Goal: Task Accomplishment & Management: Manage account settings

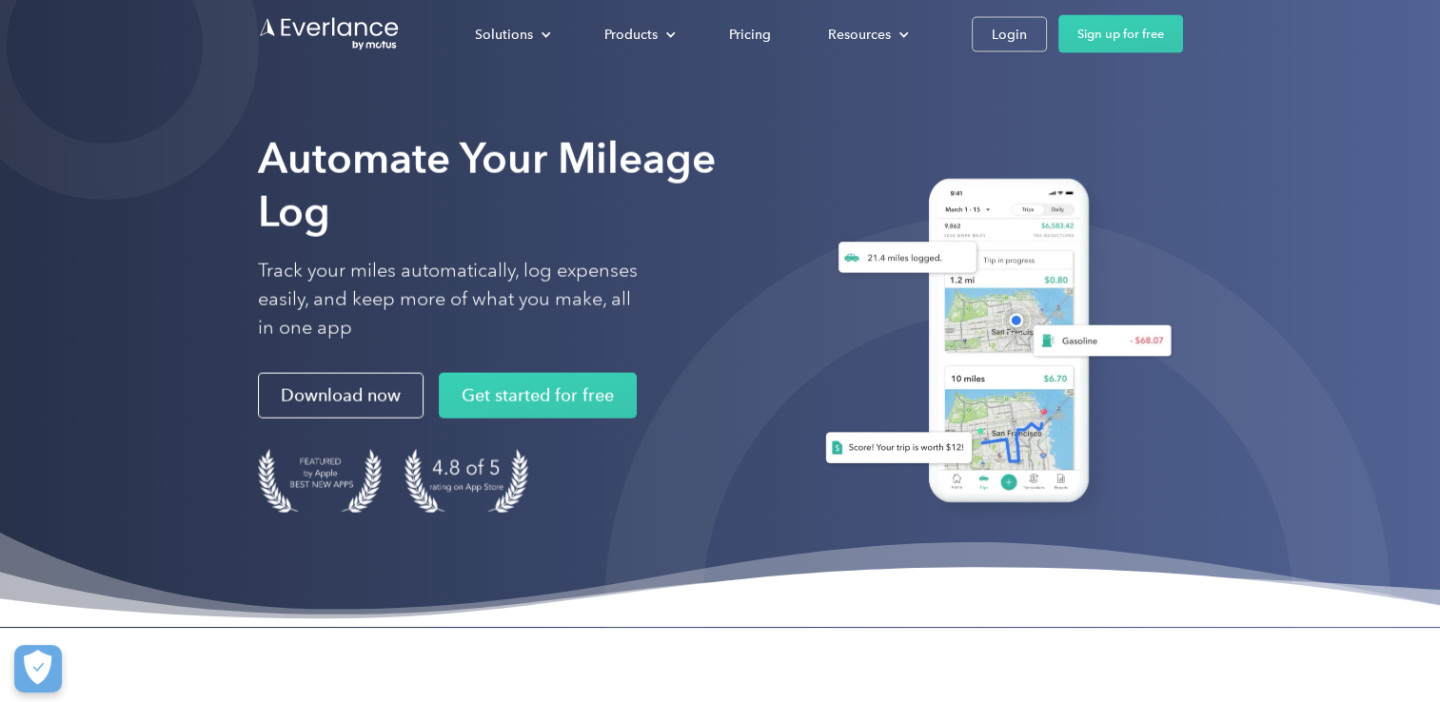
drag, startPoint x: 0, startPoint y: 0, endPoint x: 458, endPoint y: 156, distance: 483.6
click at [458, 156] on strong "Automate Your Mileage Log" at bounding box center [487, 185] width 458 height 104
click at [1013, 41] on div "Login" at bounding box center [1009, 35] width 35 height 24
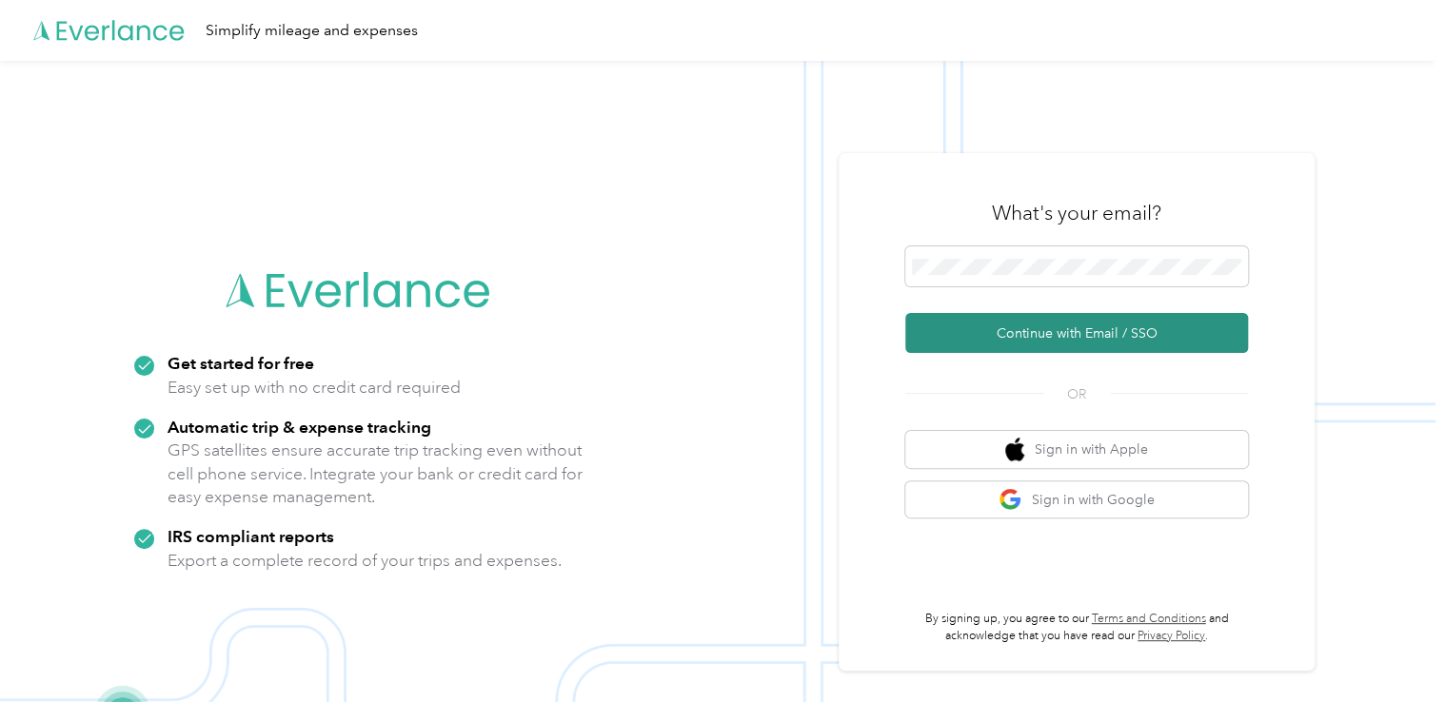
click at [1001, 347] on button "Continue with Email / SSO" at bounding box center [1076, 333] width 343 height 40
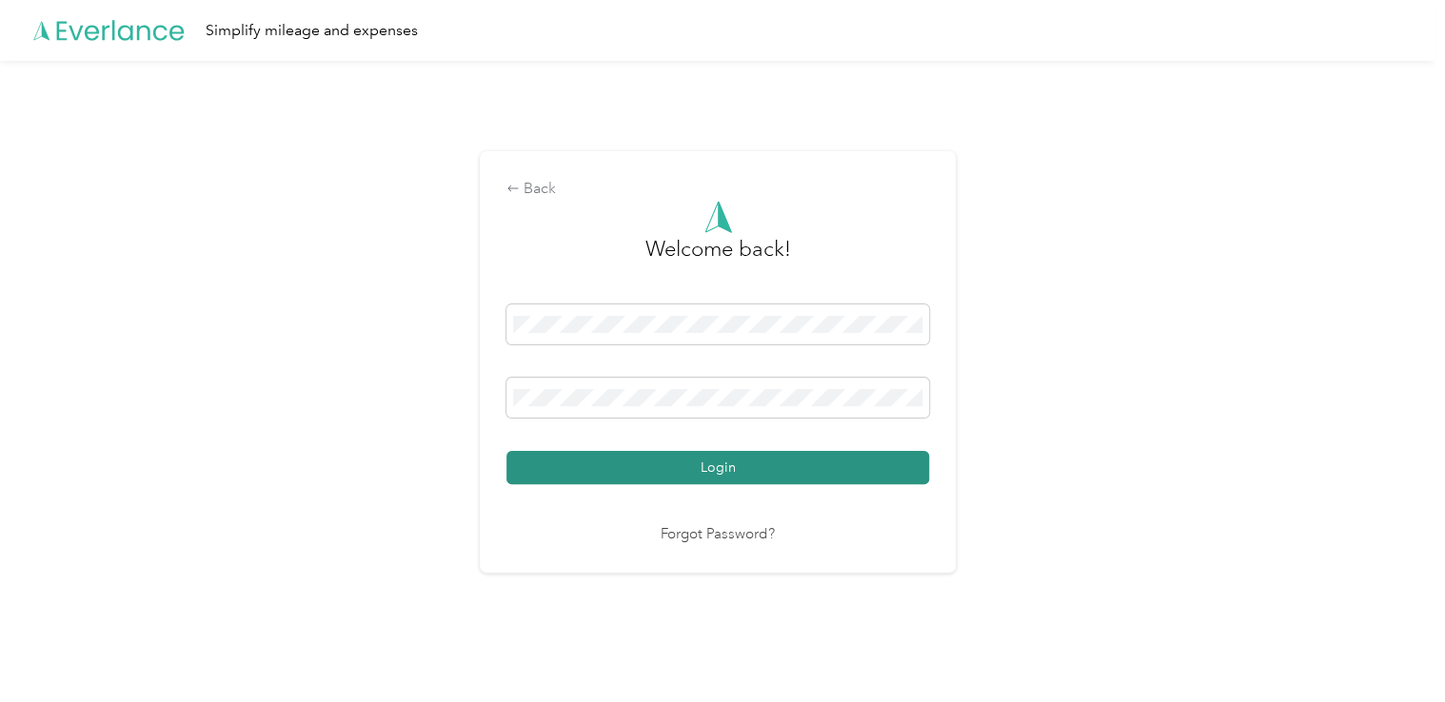
click at [704, 462] on button "Login" at bounding box center [717, 467] width 423 height 33
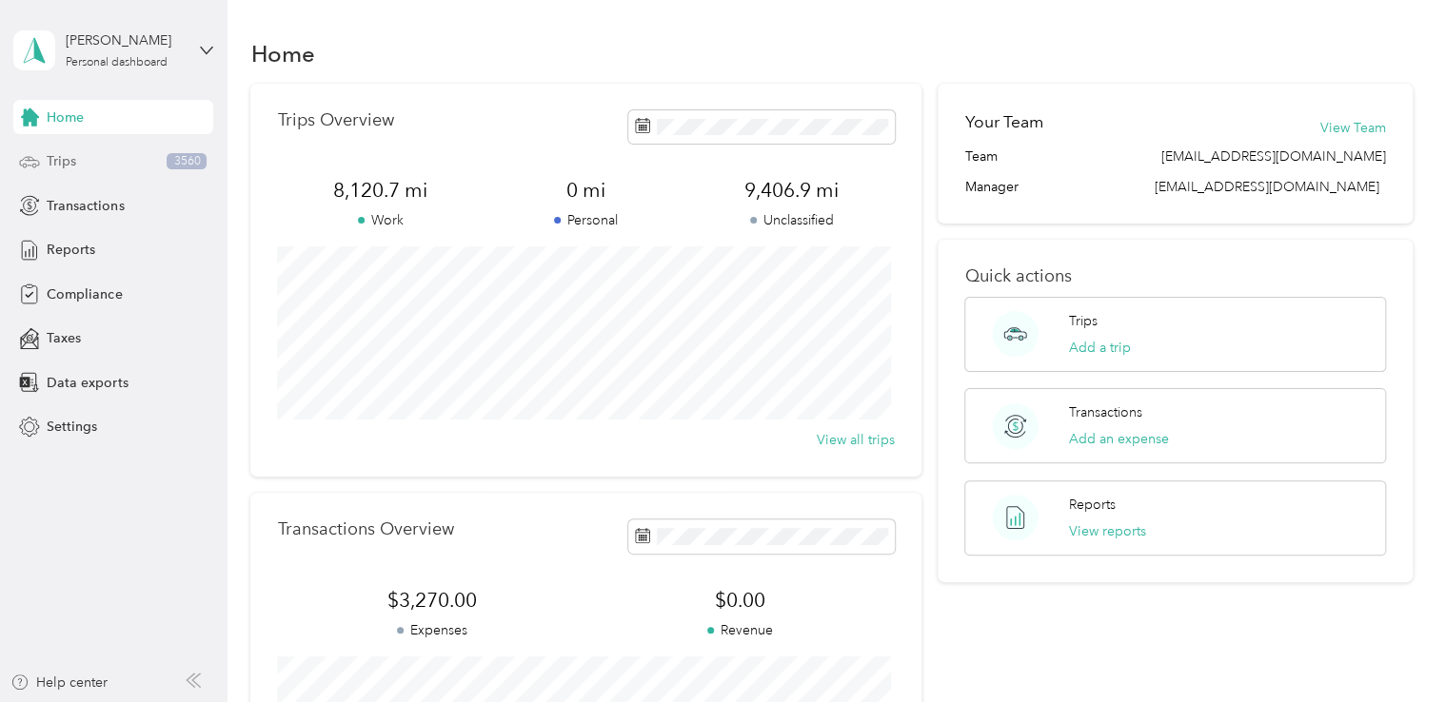
click at [131, 150] on div "Trips 3560" at bounding box center [113, 162] width 200 height 34
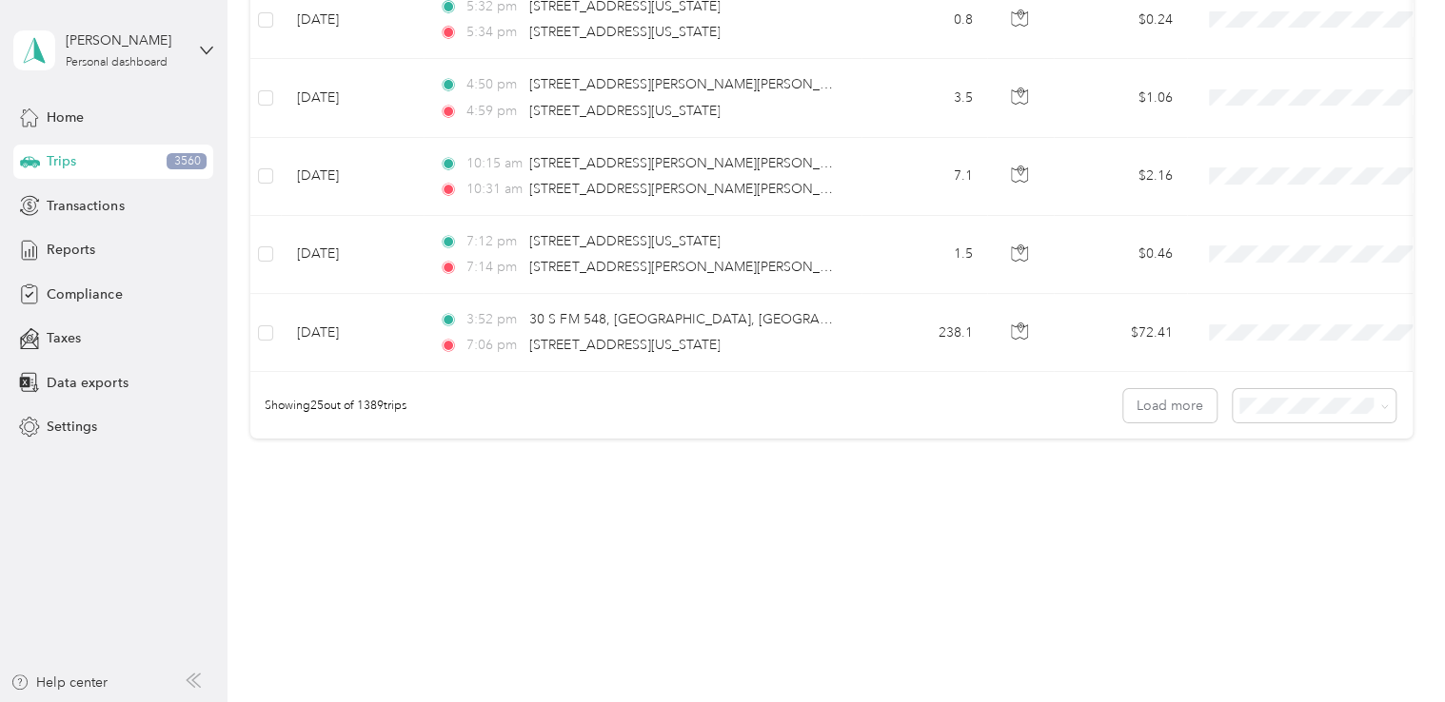
scroll to position [1913, 0]
click at [1276, 506] on div "100 per load" at bounding box center [1309, 508] width 136 height 20
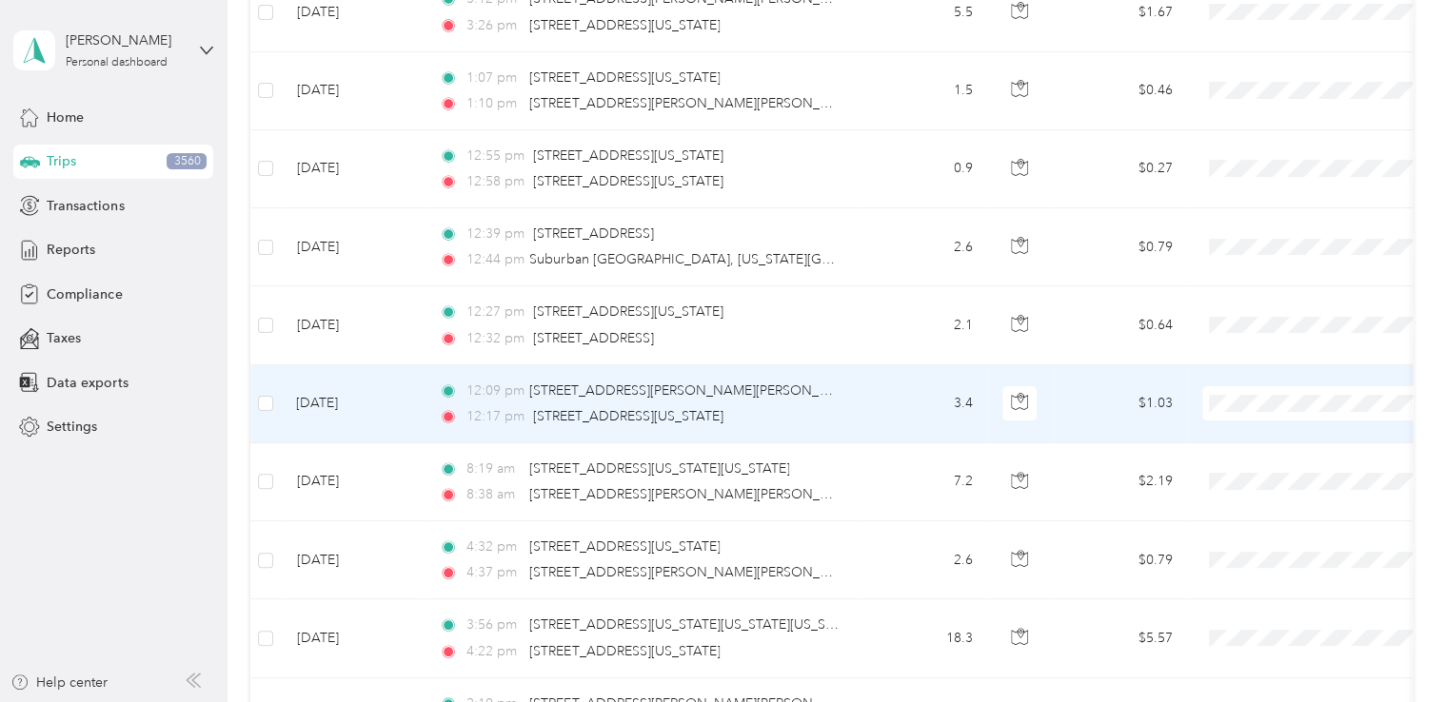
scroll to position [7769, 0]
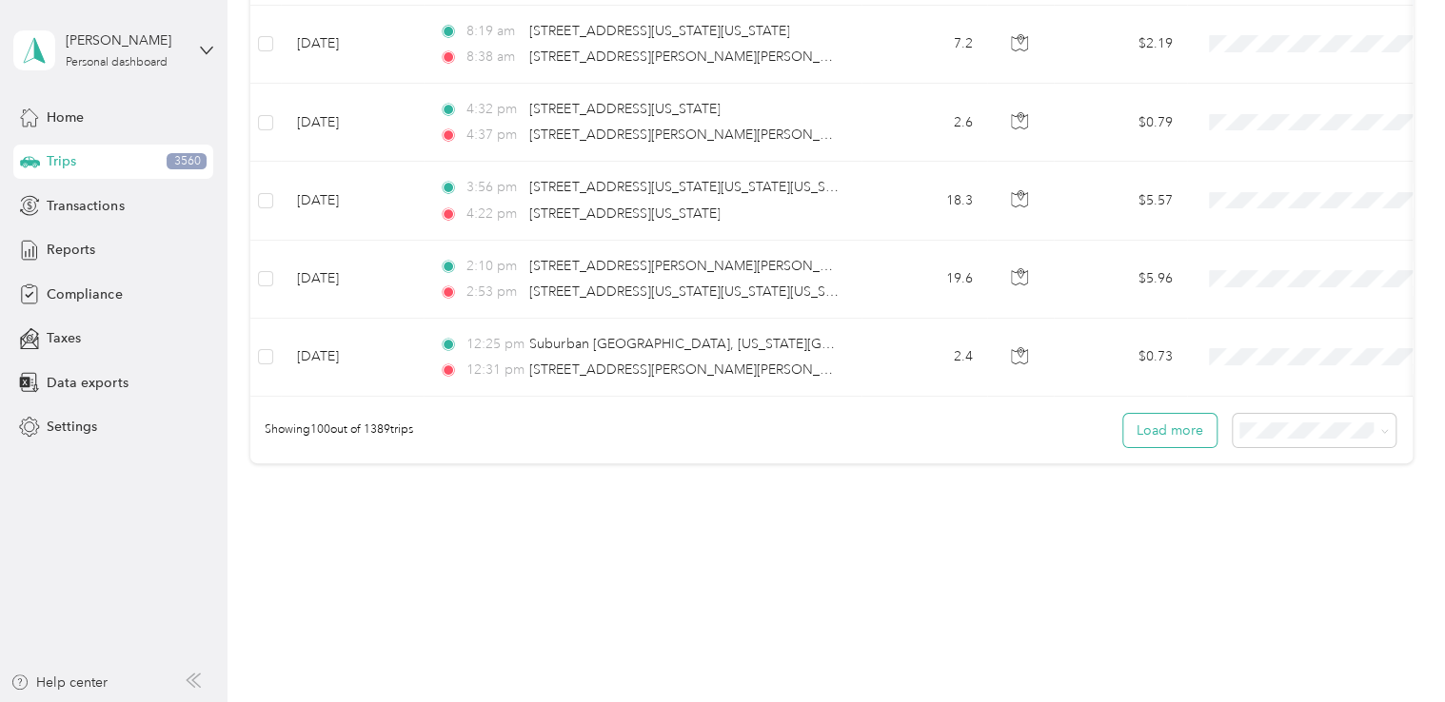
click at [1142, 414] on button "Load more" at bounding box center [1169, 430] width 93 height 33
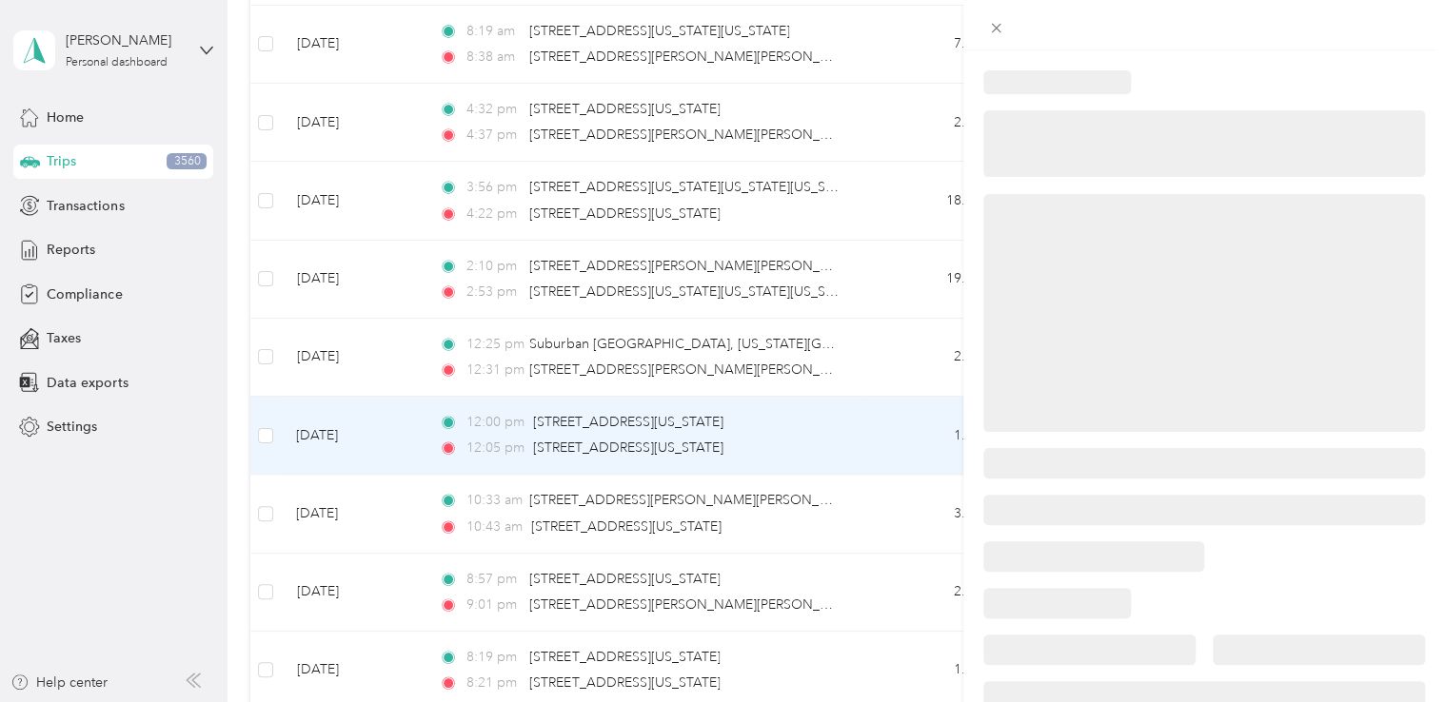
click at [642, 429] on div at bounding box center [722, 351] width 1445 height 702
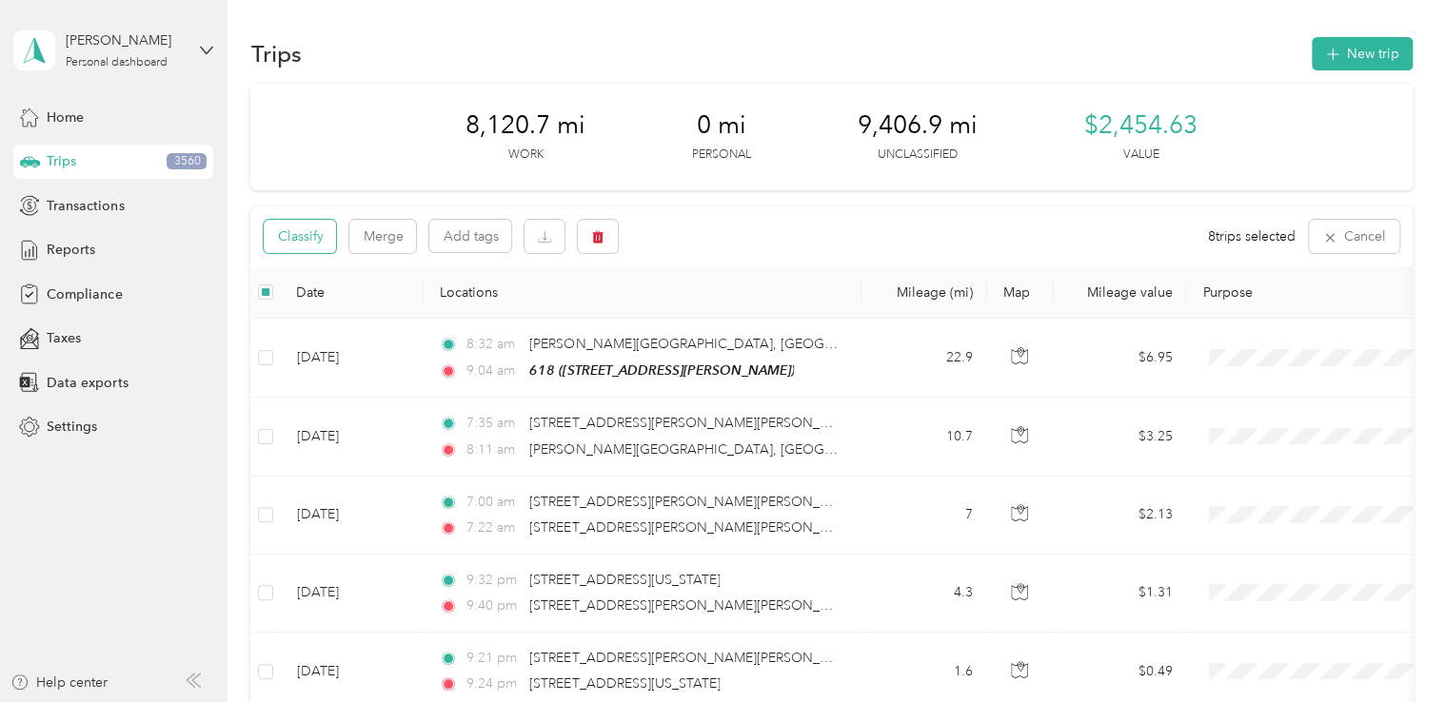
click at [301, 243] on button "Classify" at bounding box center [300, 236] width 72 height 33
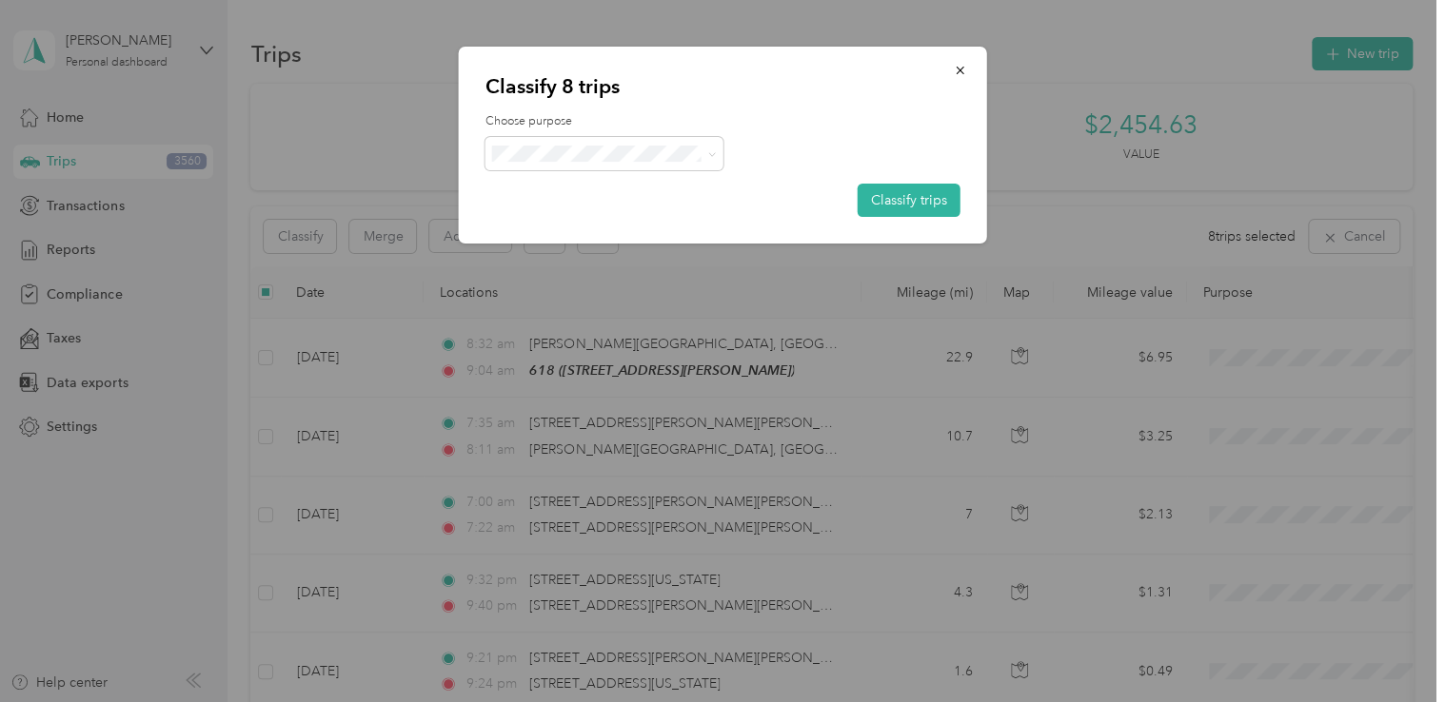
click at [622, 182] on span "Buddy's Home Furnishings" at bounding box center [650, 177] width 236 height 20
click at [891, 197] on button "Classify trips" at bounding box center [908, 200] width 103 height 33
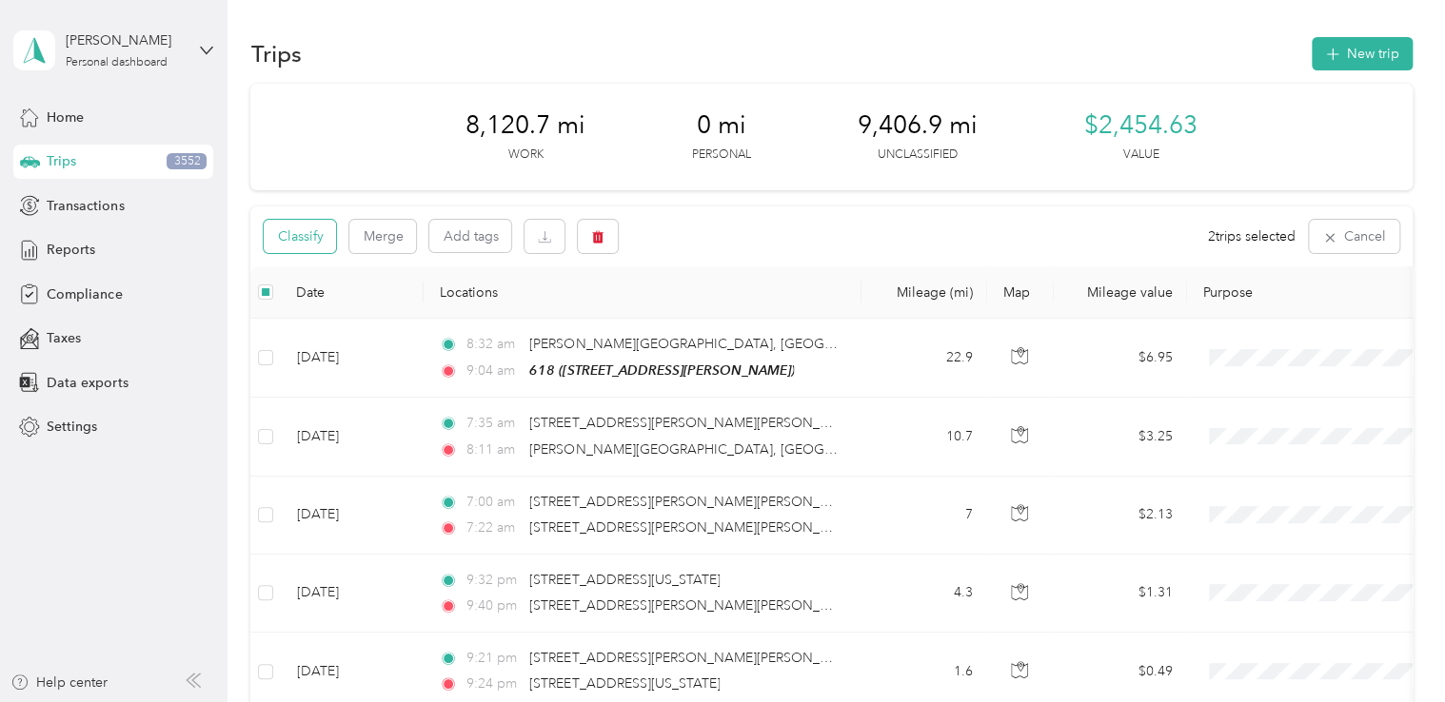
click at [310, 242] on button "Classify" at bounding box center [300, 236] width 72 height 33
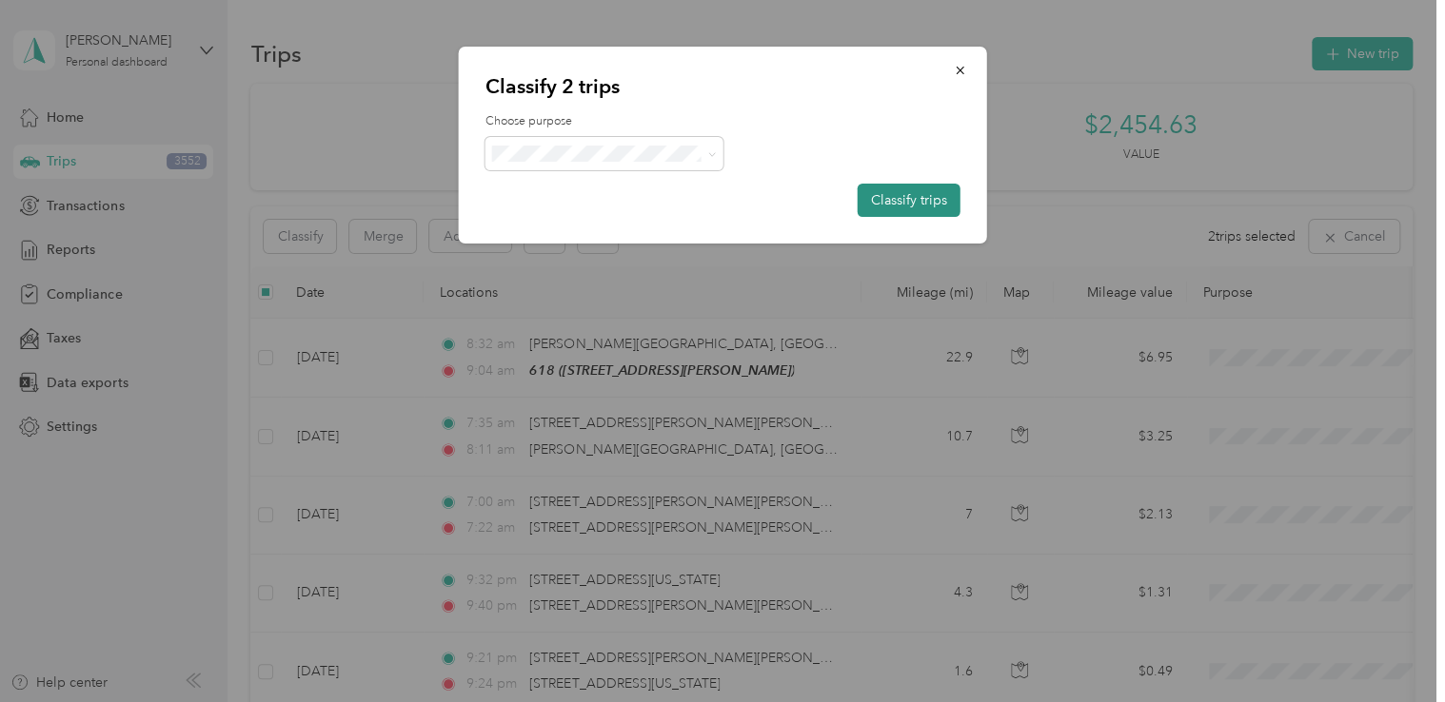
click at [879, 192] on button "Classify trips" at bounding box center [908, 200] width 103 height 33
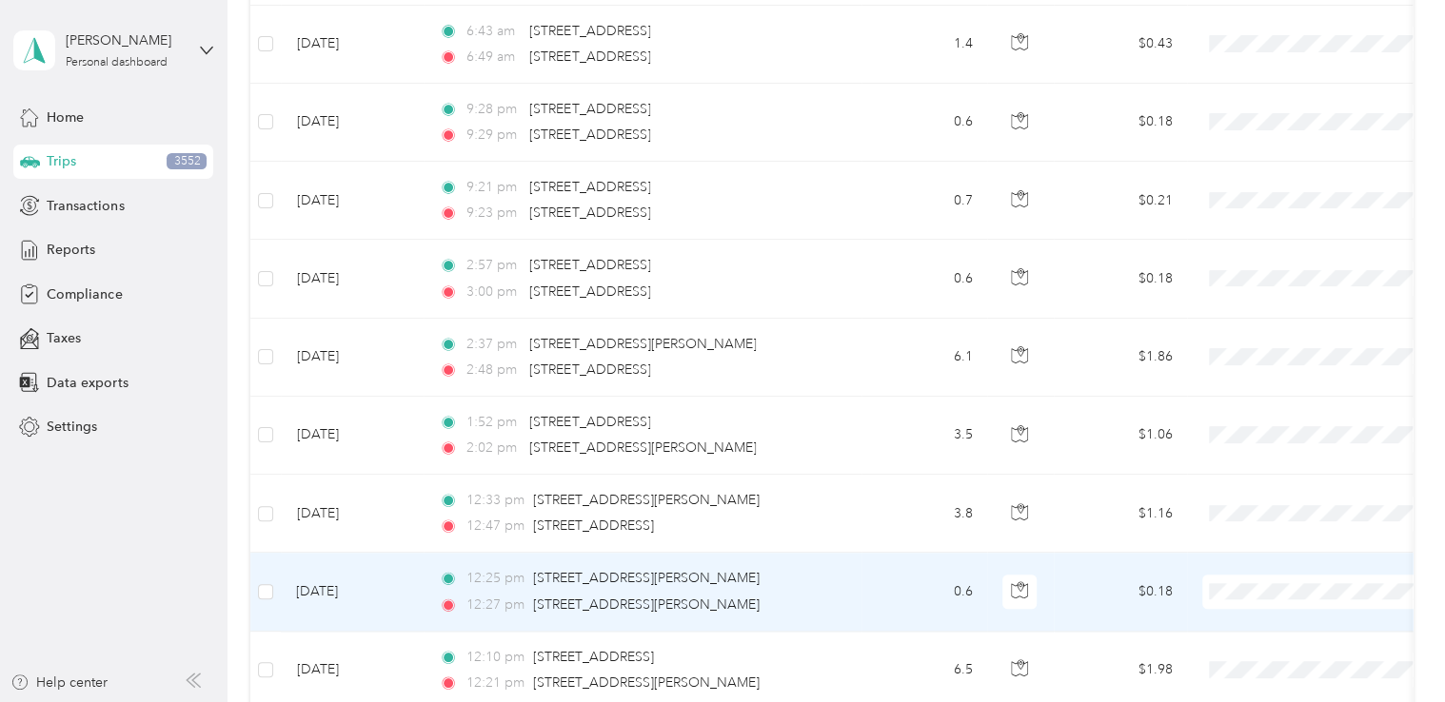
scroll to position [15578, 0]
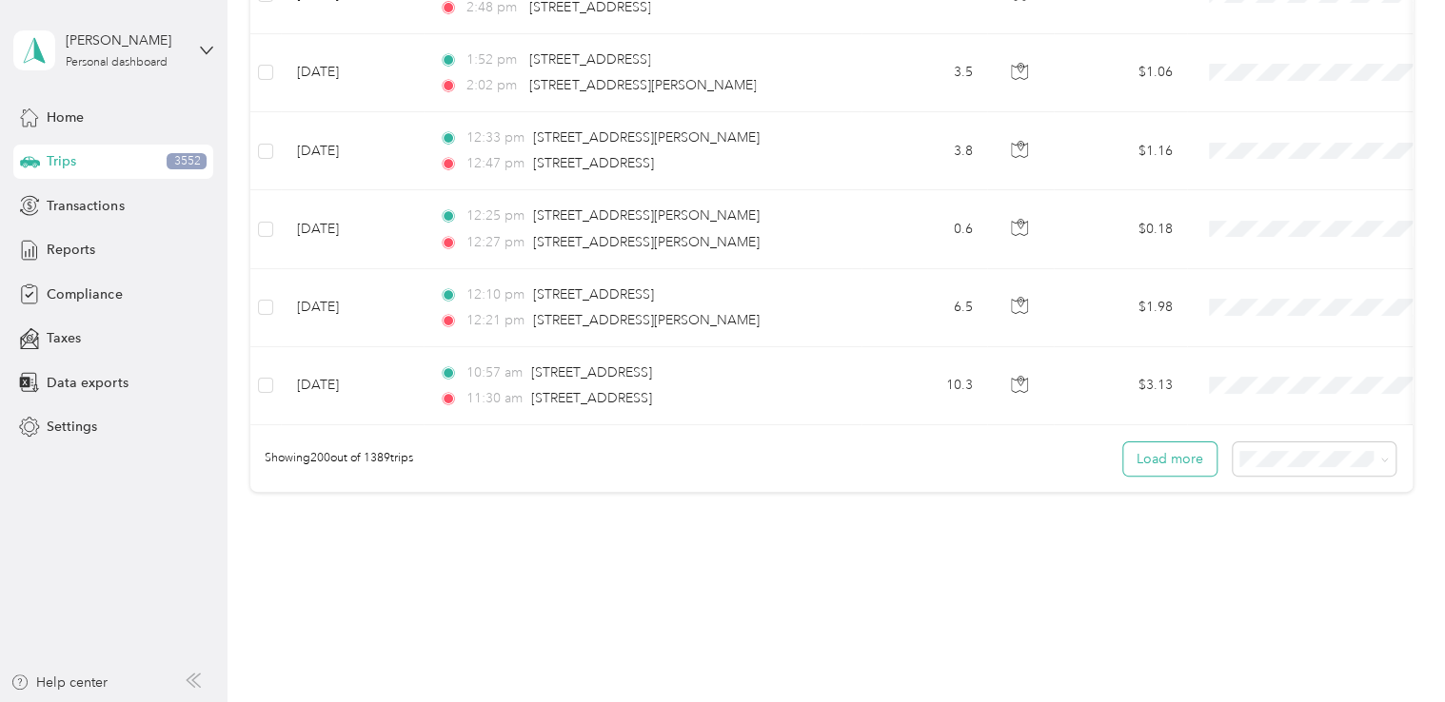
click at [1131, 443] on button "Load more" at bounding box center [1169, 459] width 93 height 33
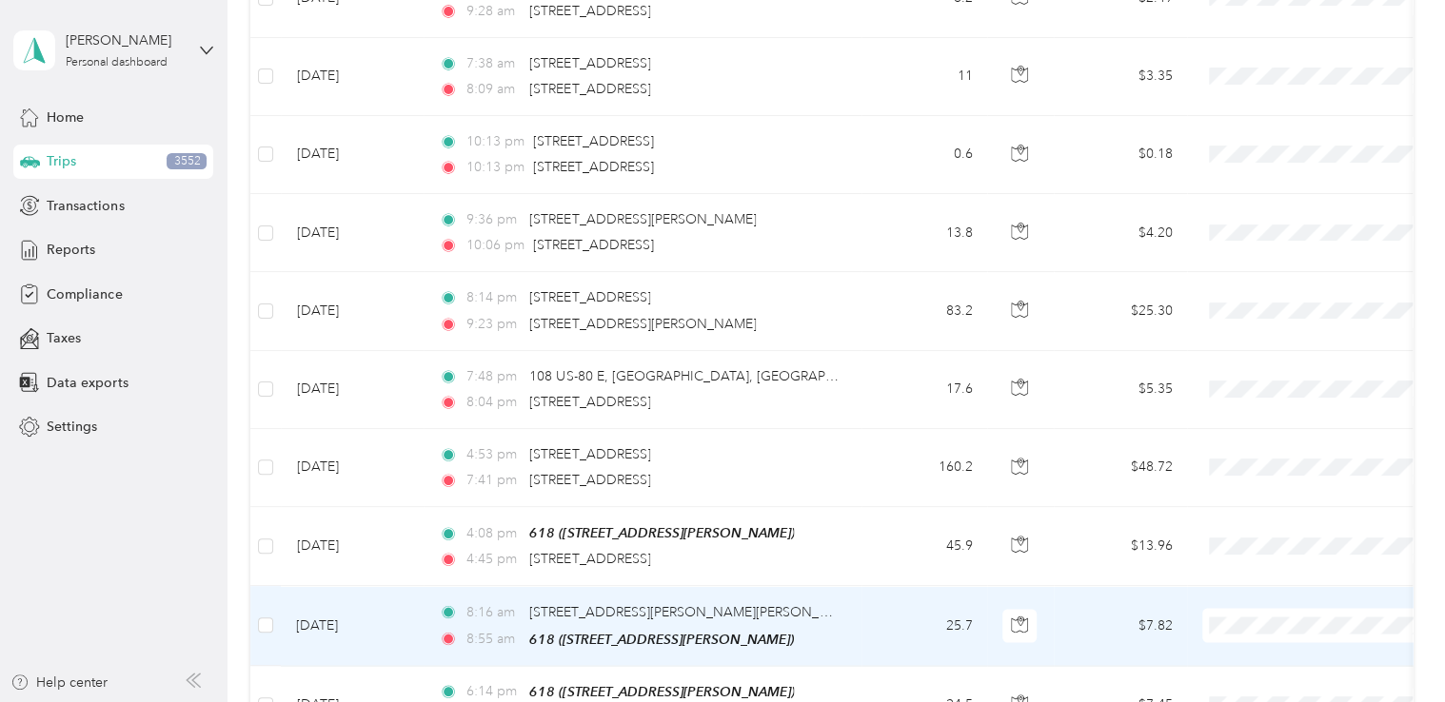
scroll to position [16098, 0]
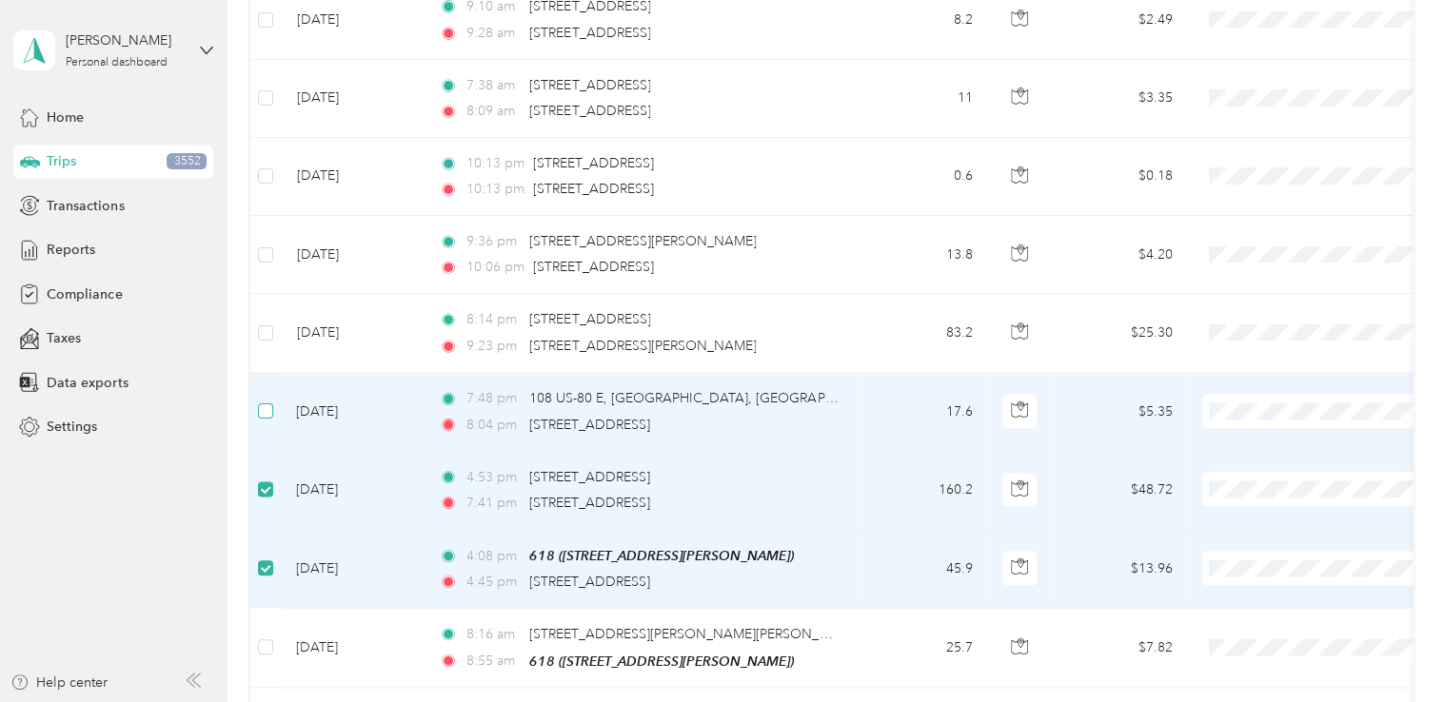
click at [267, 401] on label at bounding box center [265, 411] width 15 height 21
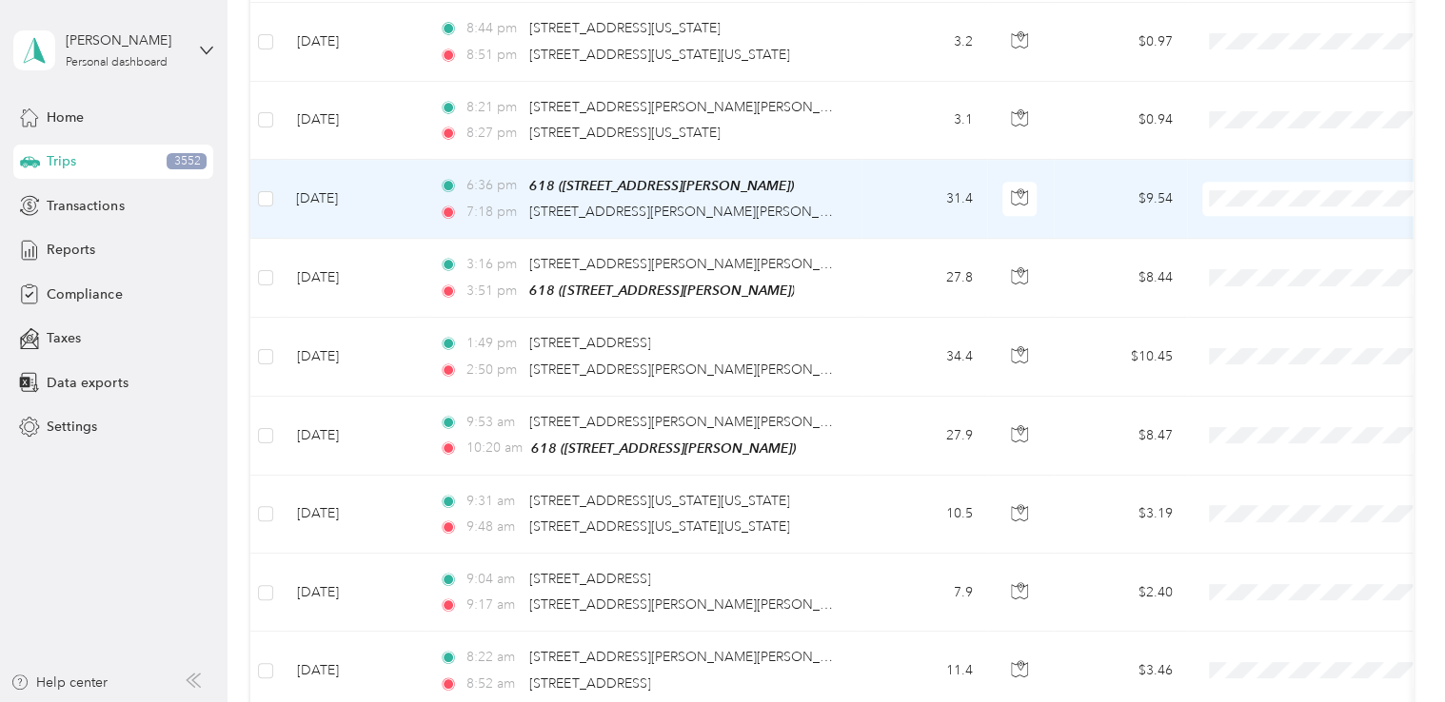
scroll to position [0, 0]
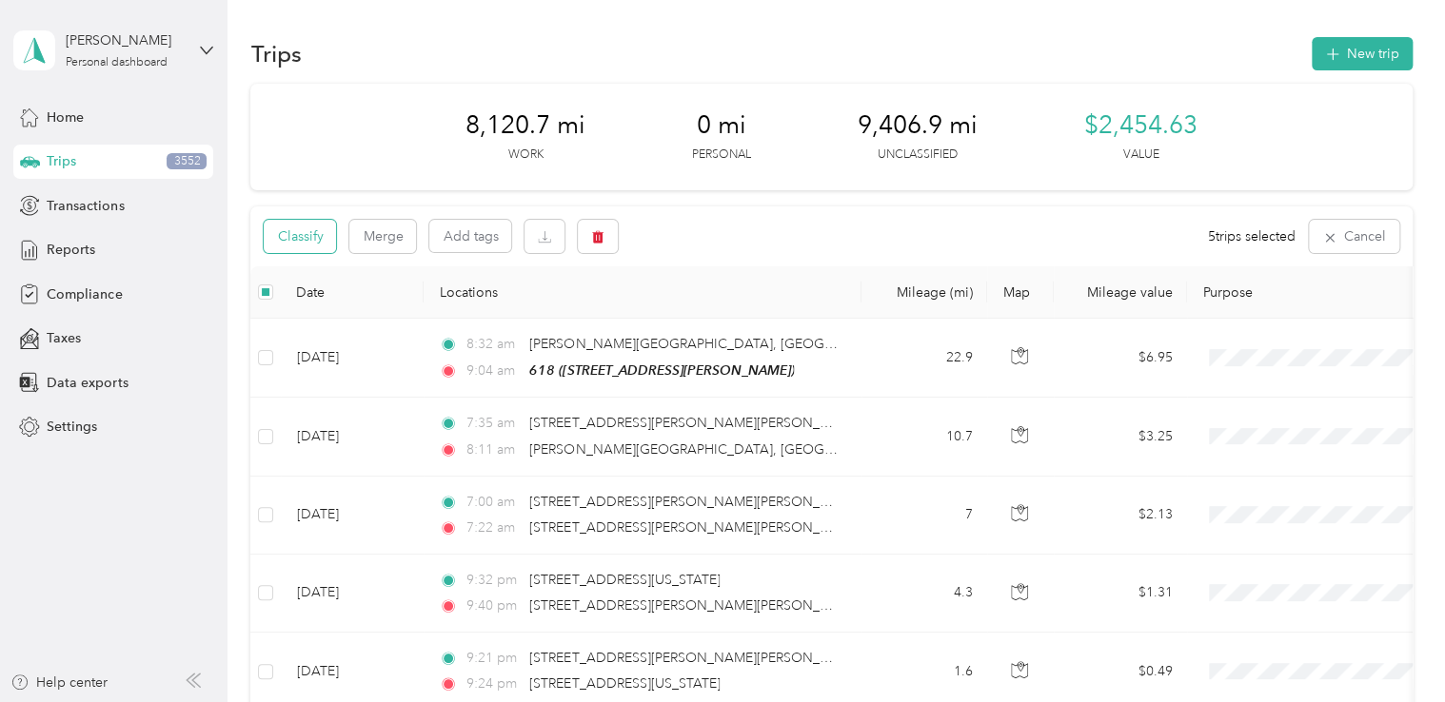
click at [290, 235] on button "Classify" at bounding box center [300, 236] width 72 height 33
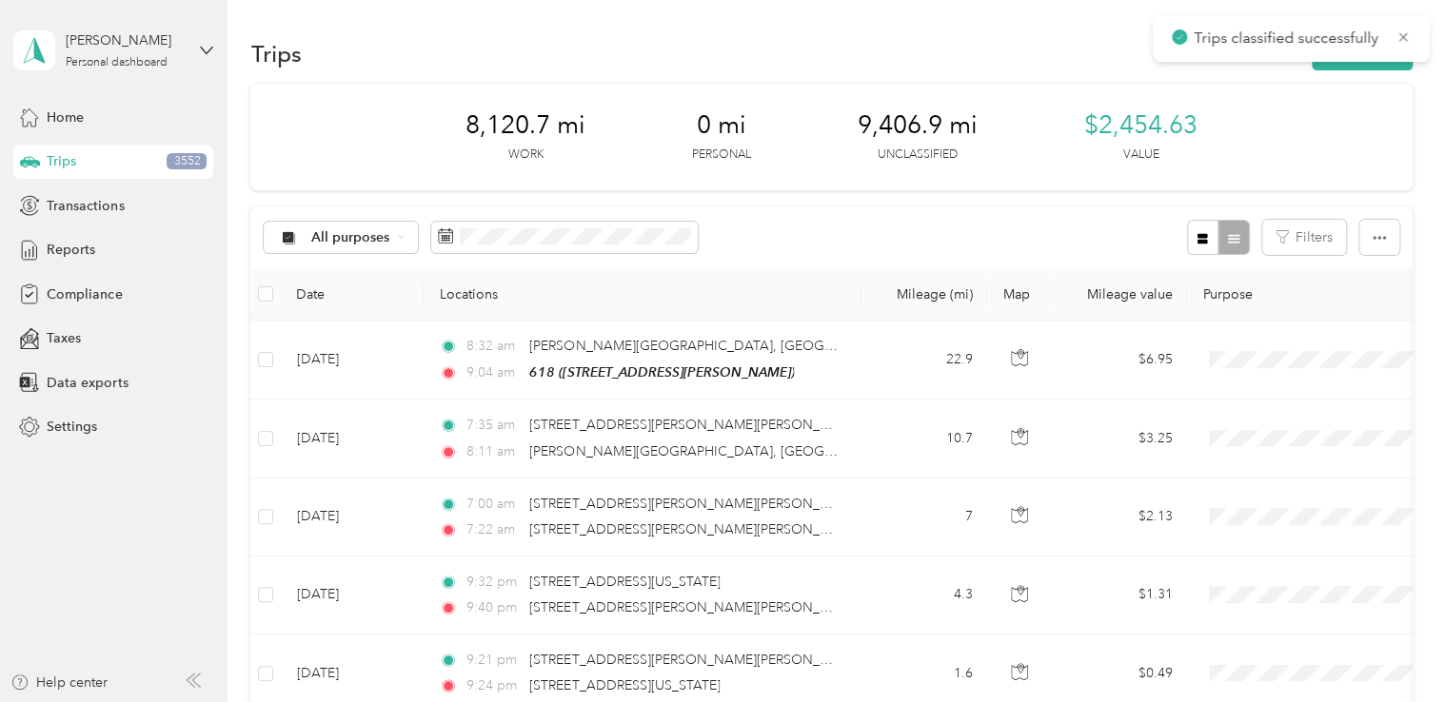
click at [66, 249] on div at bounding box center [722, 351] width 1445 height 702
click at [66, 249] on span "Reports" at bounding box center [71, 250] width 49 height 20
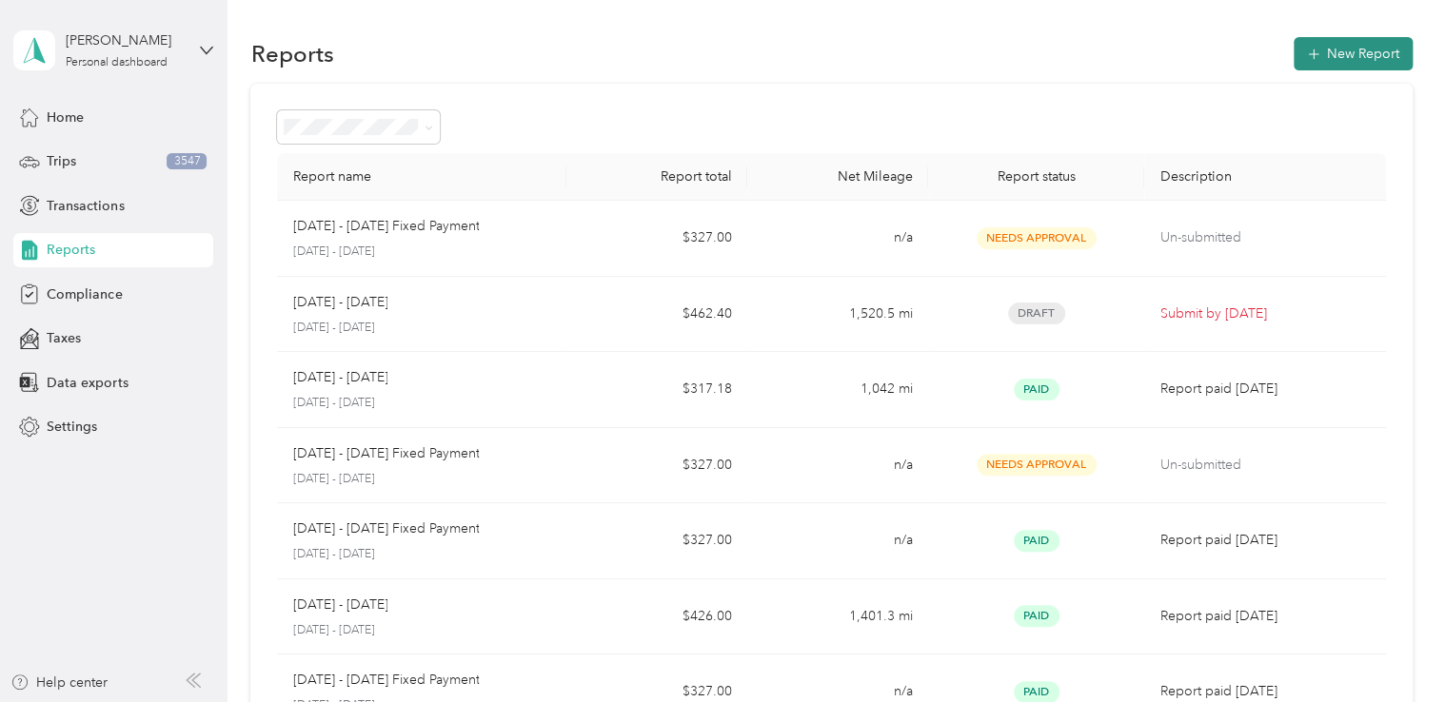
click at [1309, 56] on icon "button" at bounding box center [1313, 54] width 19 height 19
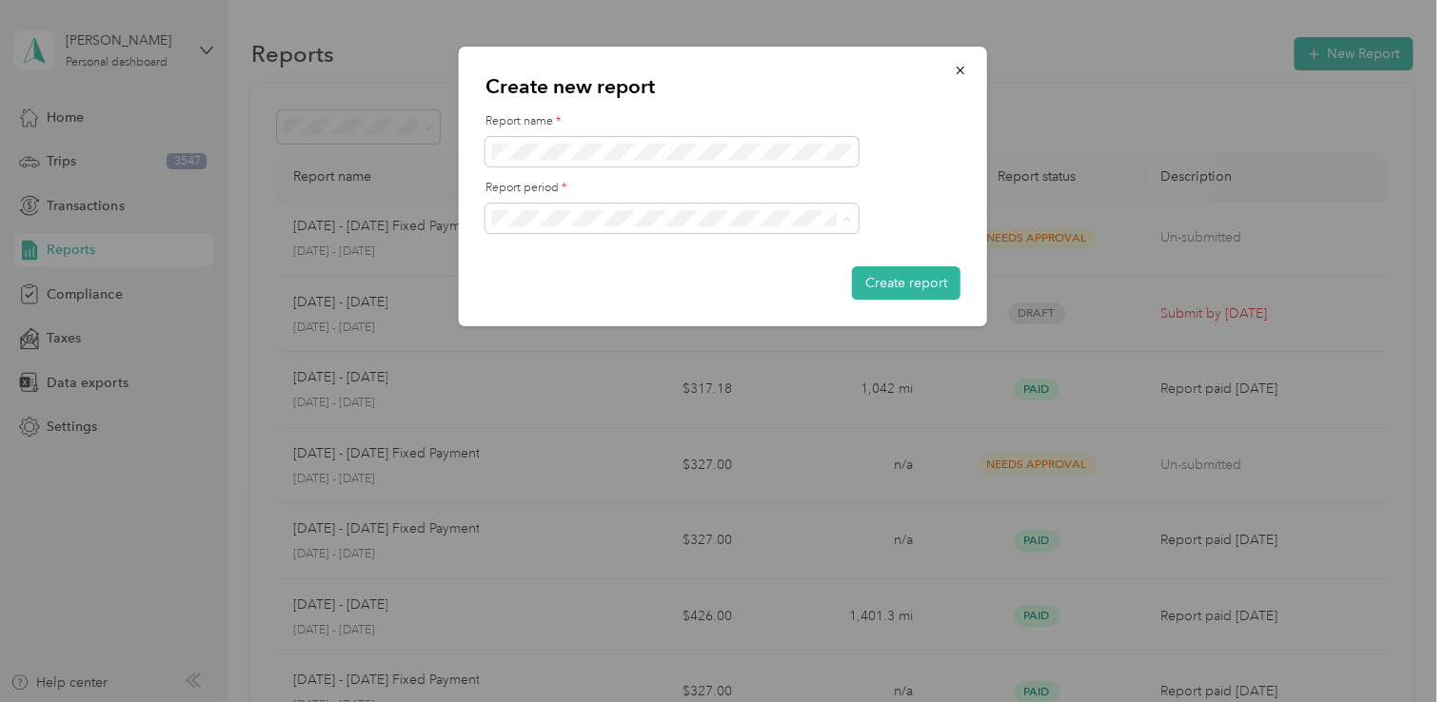
click at [608, 284] on div "Aug 1 - 31, 2025" at bounding box center [671, 285] width 346 height 20
click at [876, 278] on button "Create report" at bounding box center [906, 282] width 108 height 33
click at [887, 277] on button "Create report" at bounding box center [906, 282] width 108 height 33
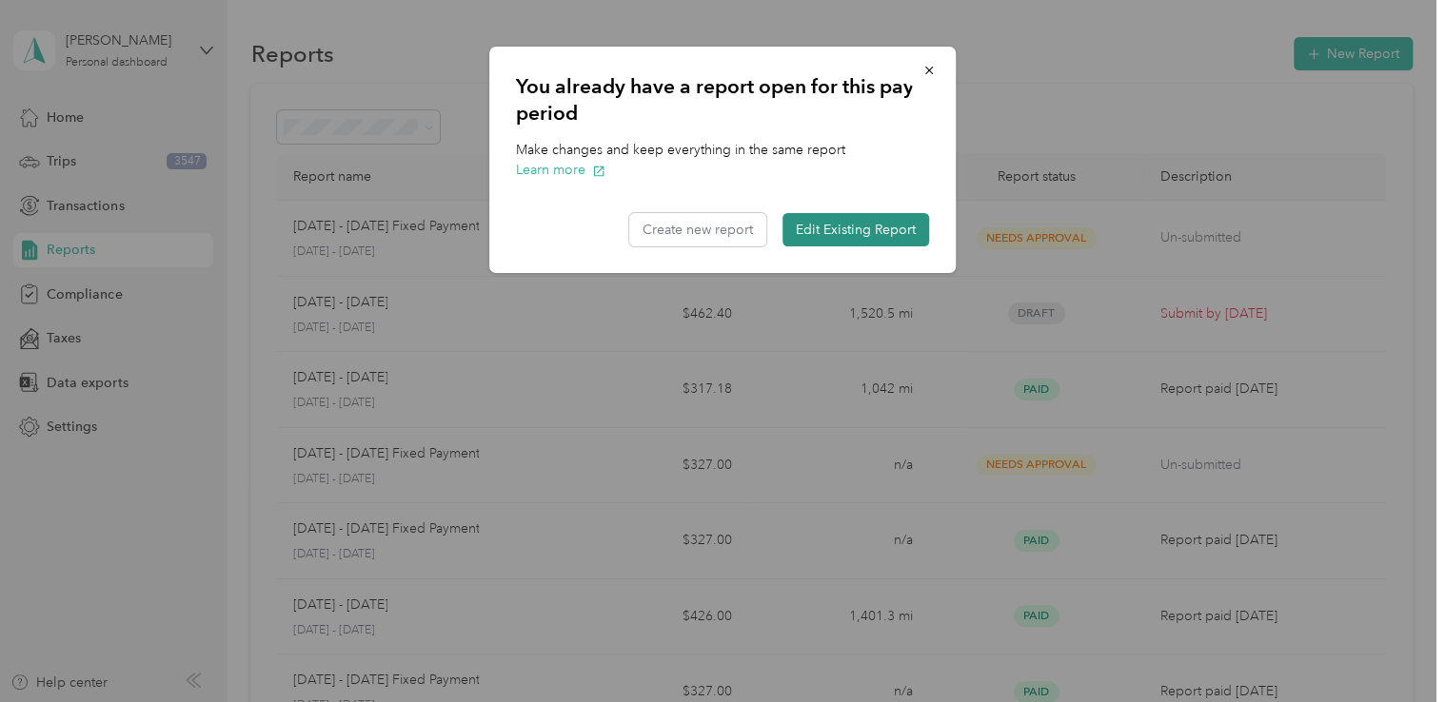
click at [814, 234] on button "Edit Existing Report" at bounding box center [855, 229] width 147 height 33
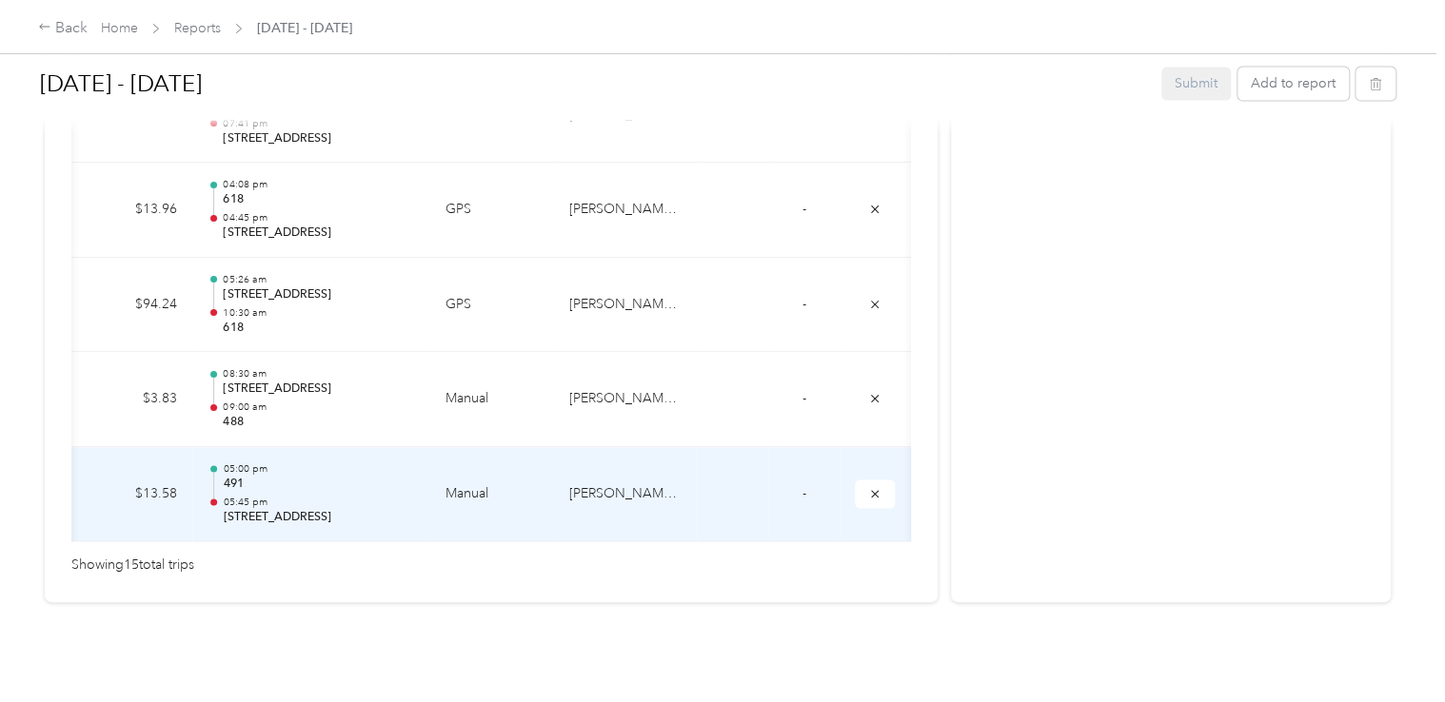
scroll to position [0, 319]
click at [868, 487] on icon "submit" at bounding box center [874, 493] width 13 height 13
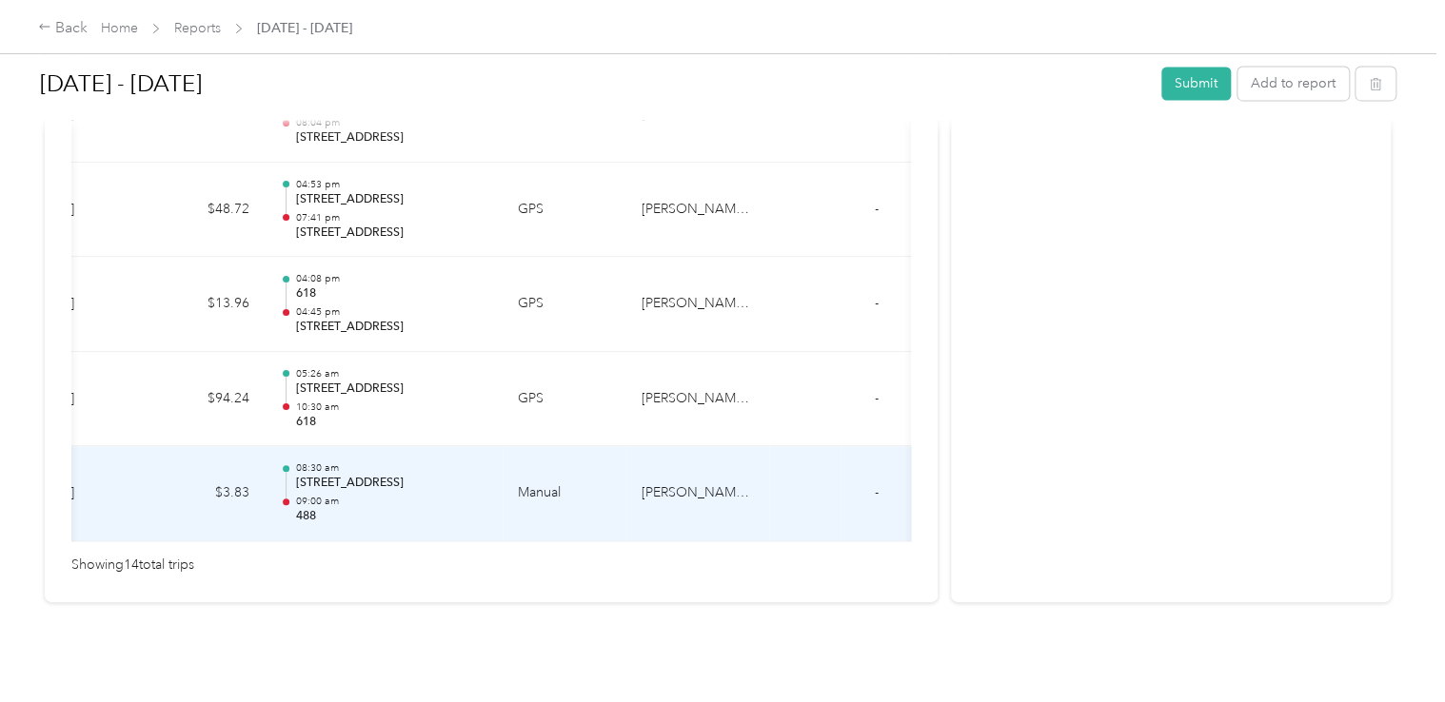
scroll to position [0, 276]
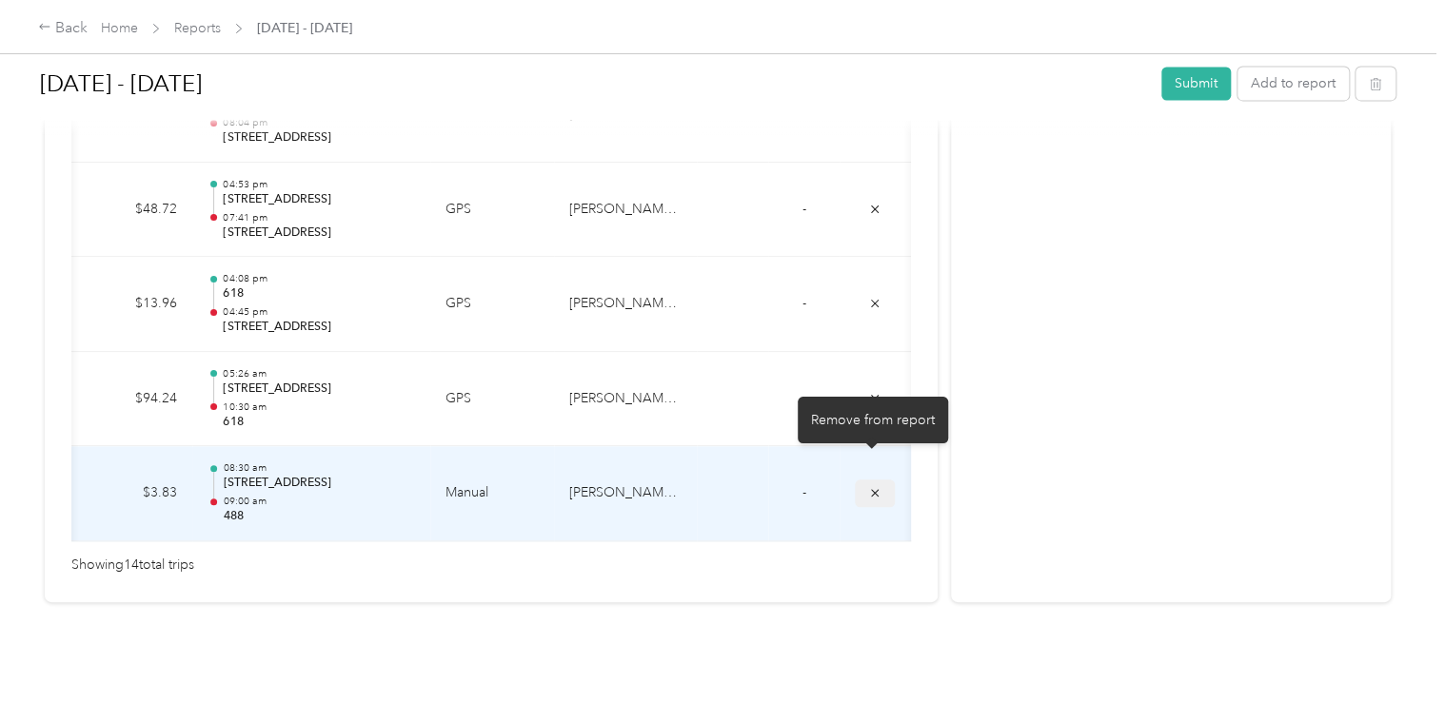
click at [881, 480] on button "submit" at bounding box center [875, 494] width 40 height 28
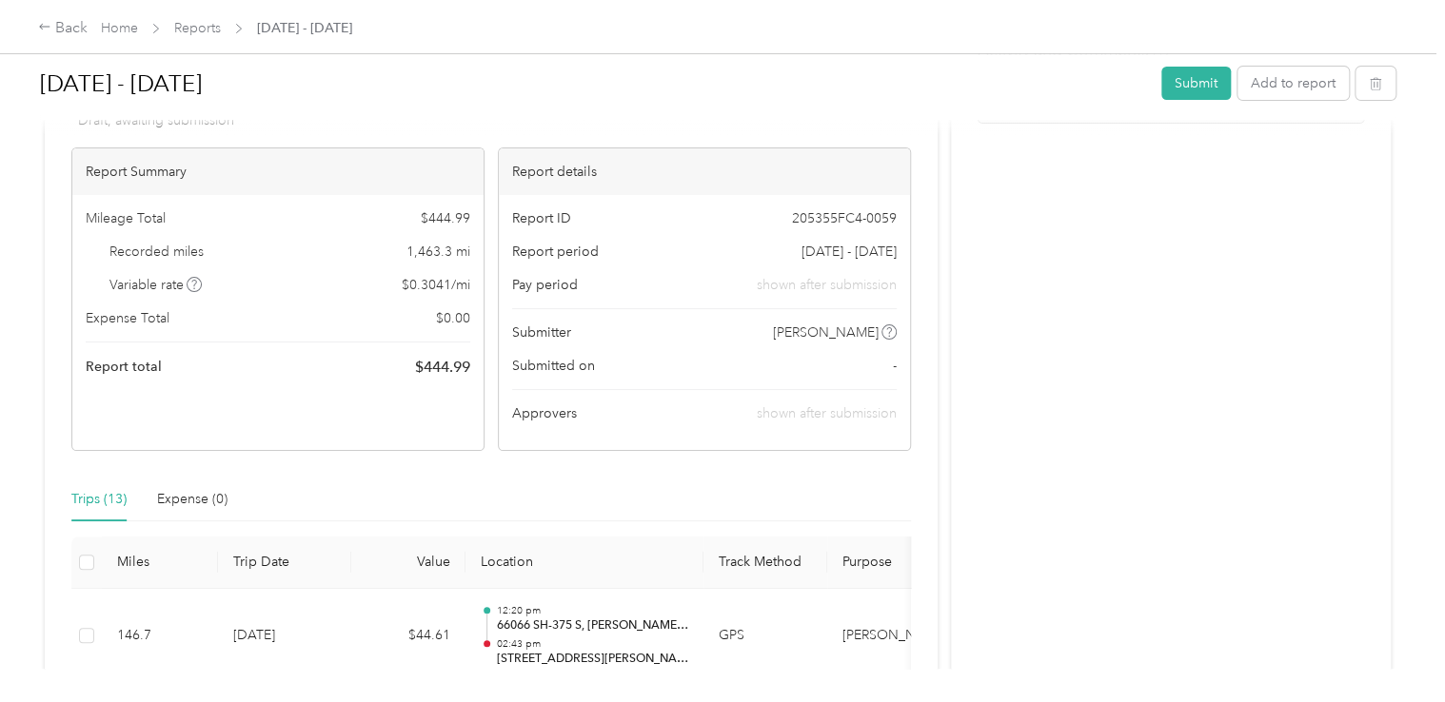
scroll to position [131, 0]
click at [1171, 78] on button "Submit" at bounding box center [1195, 83] width 69 height 33
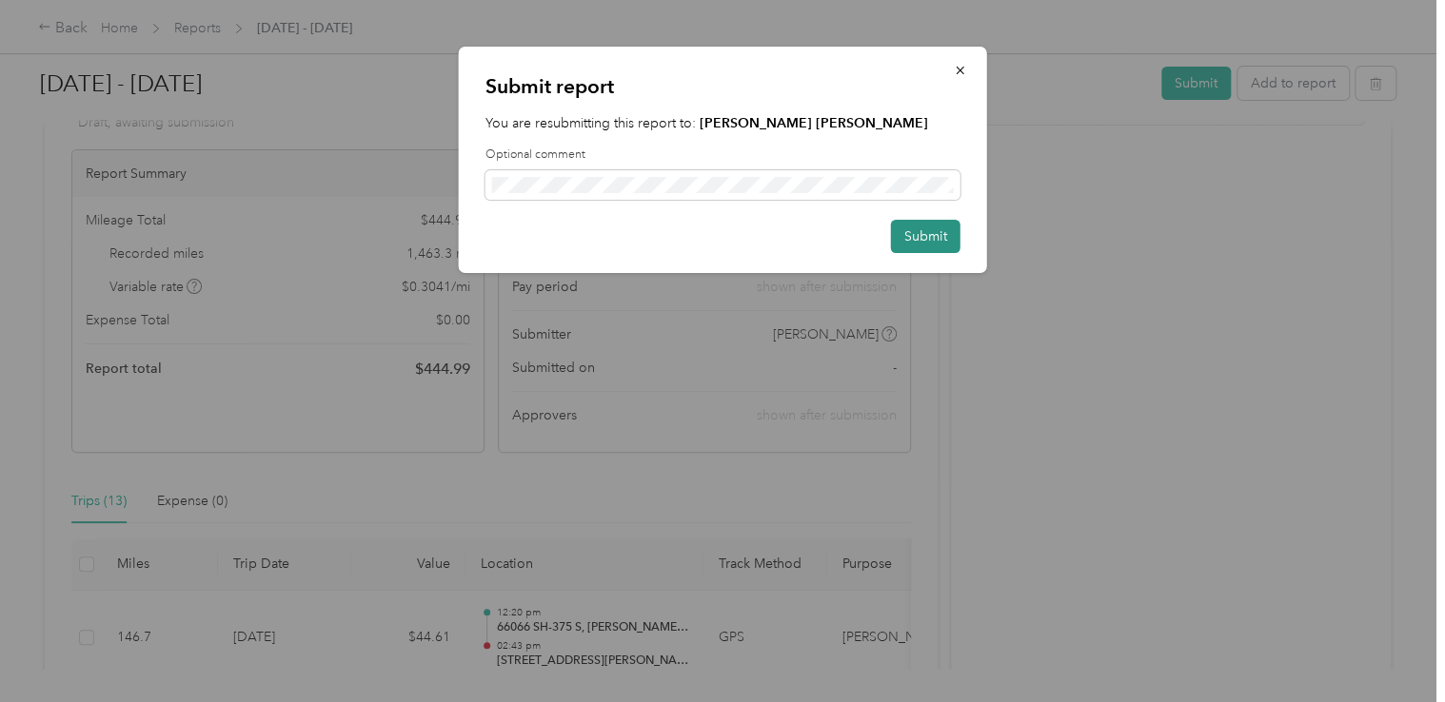
click at [930, 236] on button "Submit" at bounding box center [925, 236] width 69 height 33
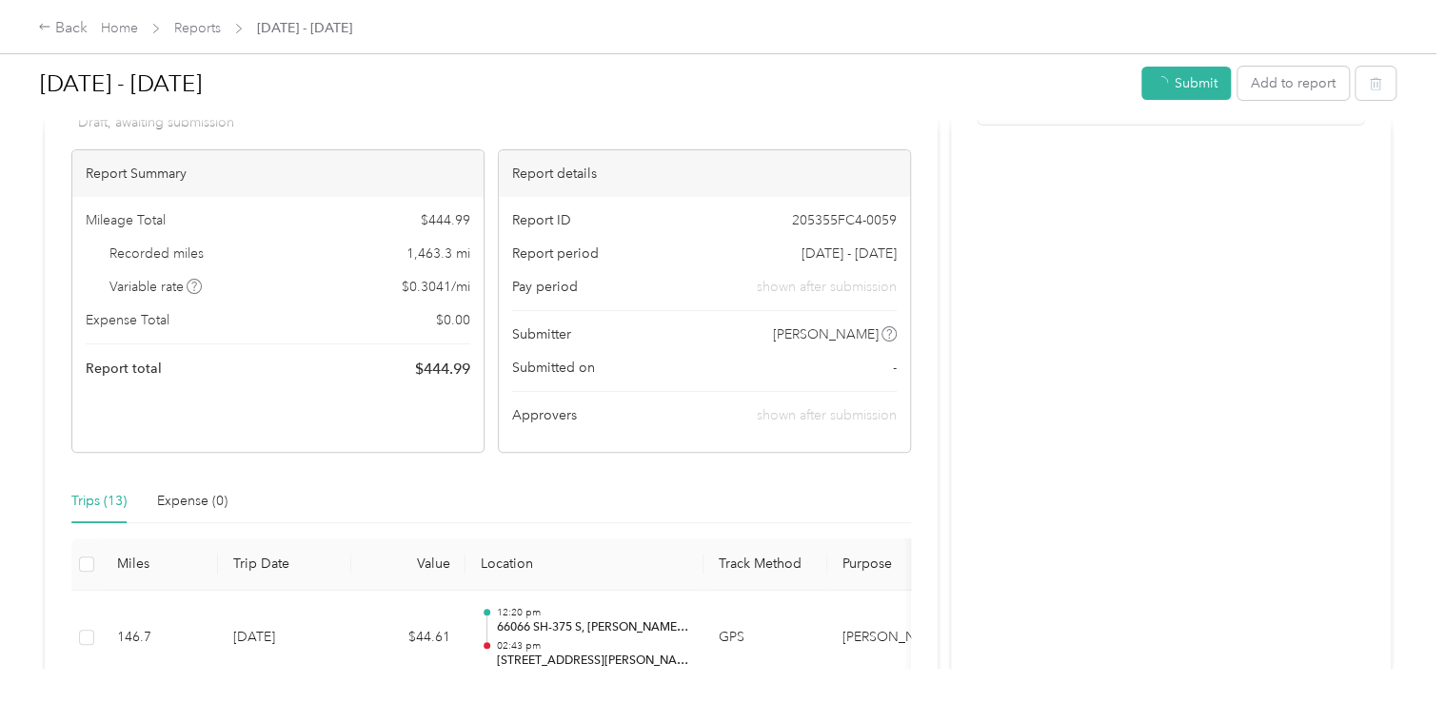
scroll to position [158, 0]
